Goal: Task Accomplishment & Management: Complete application form

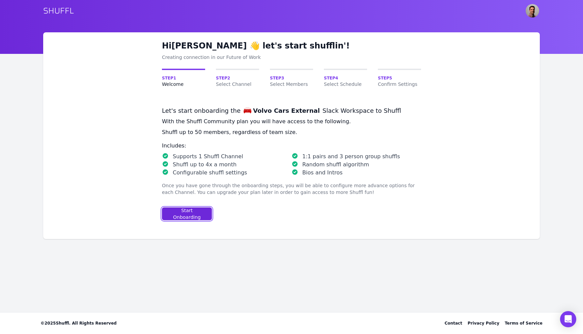
click at [190, 213] on div "Start Onboarding" at bounding box center [187, 213] width 38 height 13
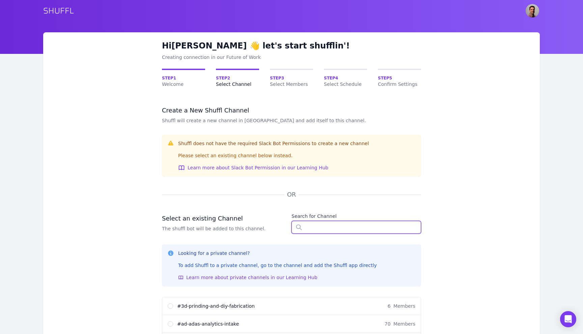
click at [332, 233] on input "text" at bounding box center [355, 227] width 129 height 13
type input "mth"
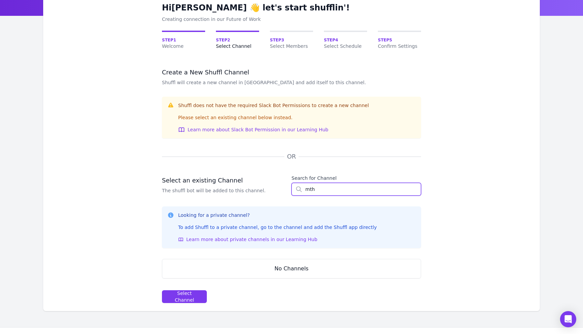
scroll to position [52, 0]
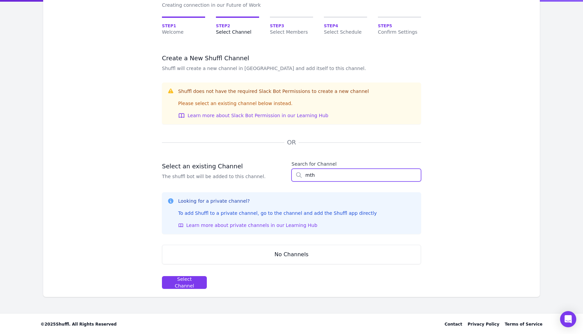
click at [316, 180] on input "mth" at bounding box center [355, 175] width 129 height 13
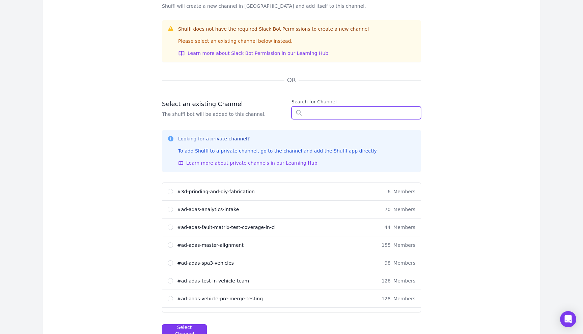
scroll to position [0, 0]
